Goal: Task Accomplishment & Management: Manage account settings

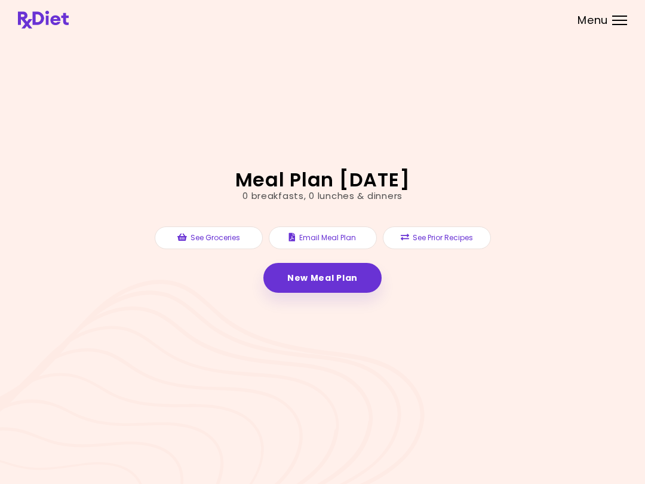
click at [333, 273] on link "New Meal Plan" at bounding box center [323, 278] width 118 height 30
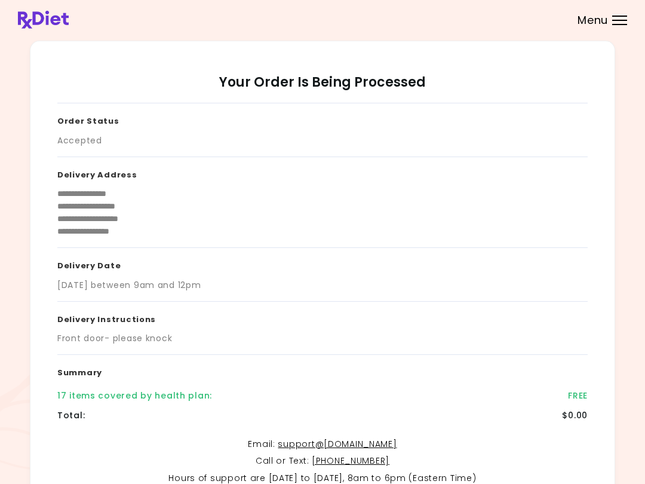
click at [605, 25] on span "Menu" at bounding box center [593, 20] width 30 height 11
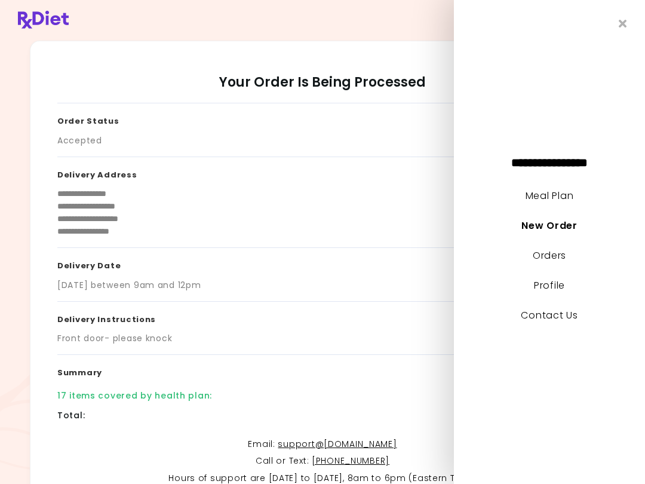
click at [565, 192] on link "Meal Plan" at bounding box center [550, 196] width 48 height 14
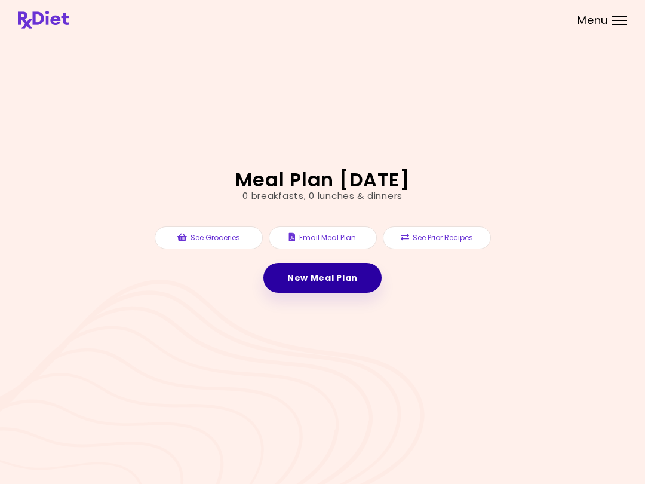
click at [348, 286] on link "New Meal Plan" at bounding box center [323, 278] width 118 height 30
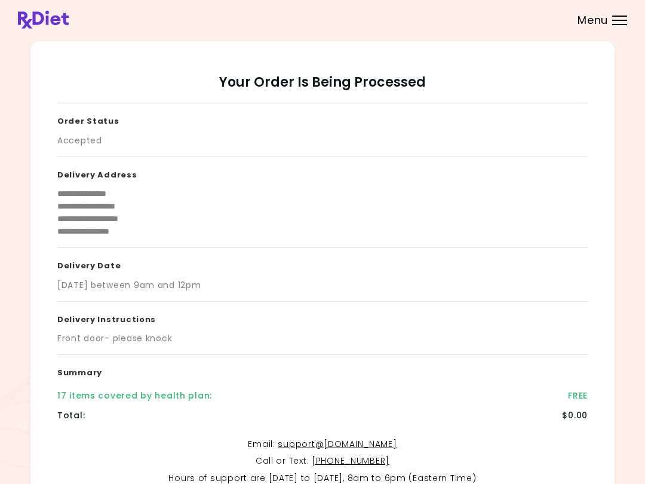
click at [601, 22] on span "Menu" at bounding box center [593, 20] width 30 height 11
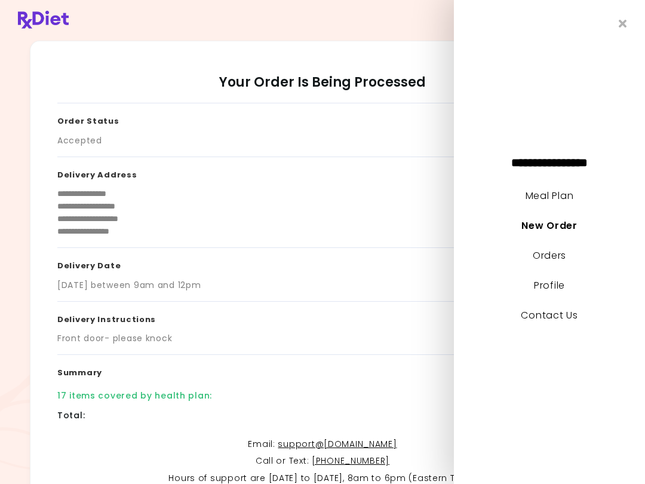
click at [568, 192] on link "Meal Plan" at bounding box center [550, 196] width 48 height 14
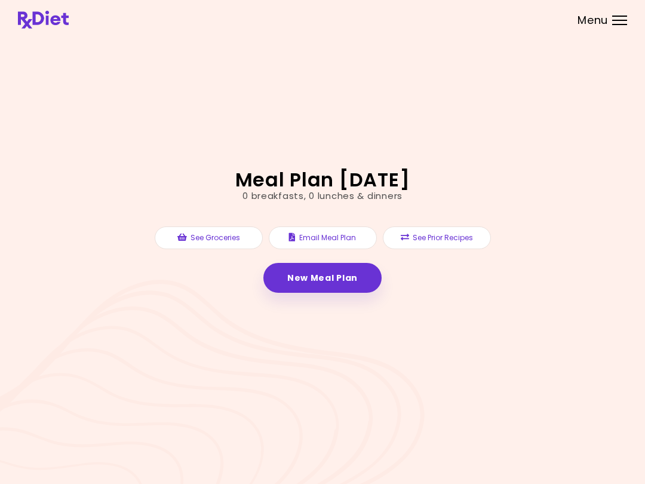
click at [362, 234] on button "Email Meal Plan" at bounding box center [323, 237] width 108 height 23
click at [45, 29] on link at bounding box center [43, 20] width 51 height 18
click at [453, 231] on button "See Prior Recipes" at bounding box center [437, 237] width 108 height 23
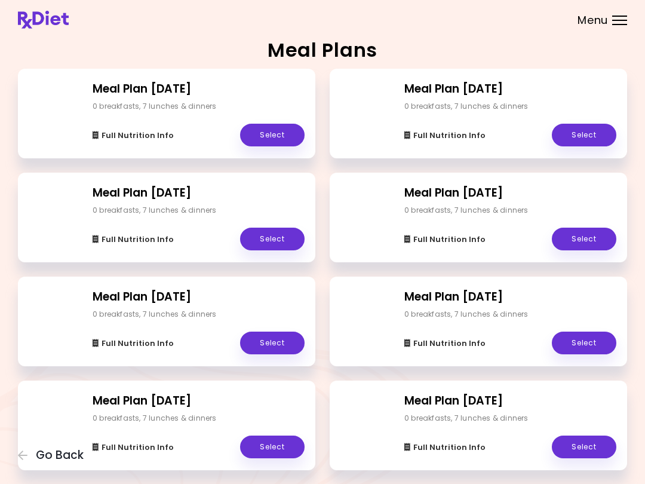
click at [286, 141] on link "Select" at bounding box center [272, 135] width 65 height 23
